Goal: Task Accomplishment & Management: Use online tool/utility

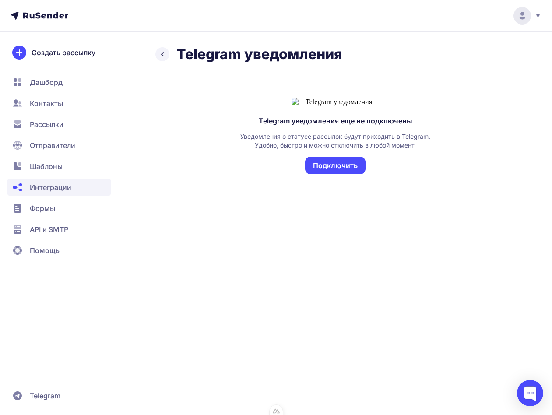
click at [348, 174] on button "Подключить" at bounding box center [335, 166] width 60 height 18
click at [64, 95] on span "Дашборд" at bounding box center [59, 104] width 104 height 18
